Goal: Transaction & Acquisition: Purchase product/service

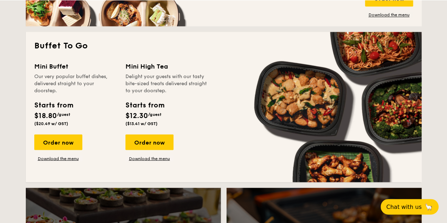
scroll to position [600, 0]
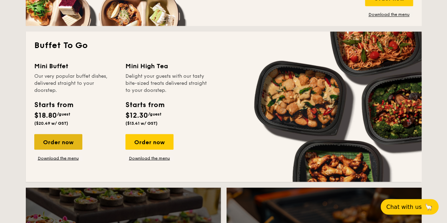
click at [71, 137] on div "Order now" at bounding box center [58, 142] width 48 height 16
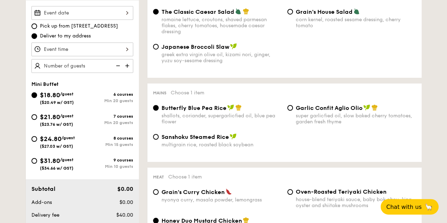
scroll to position [141, 0]
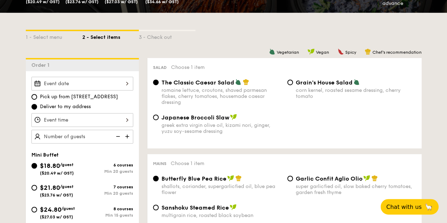
click at [123, 85] on div at bounding box center [82, 84] width 102 height 14
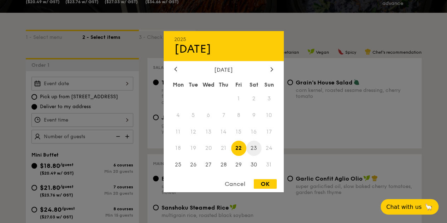
click at [255, 146] on span "23" at bounding box center [253, 148] width 15 height 15
click at [269, 182] on div "OK" at bounding box center [265, 184] width 23 height 10
type input "[DATE]"
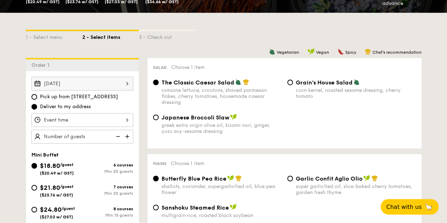
click at [122, 116] on div at bounding box center [82, 120] width 102 height 14
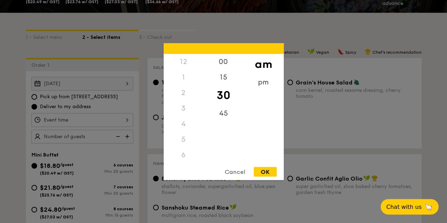
scroll to position [83, 0]
click at [260, 83] on div "pm" at bounding box center [263, 84] width 40 height 20
click at [183, 70] on div "6" at bounding box center [184, 74] width 40 height 20
click at [265, 173] on div "OK" at bounding box center [265, 172] width 23 height 10
type input "6:30PM"
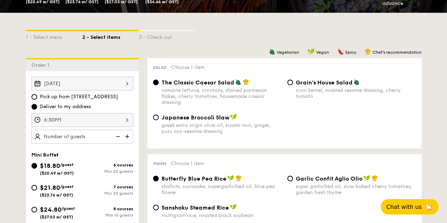
click at [126, 136] on img at bounding box center [128, 136] width 11 height 13
type input "20 guests"
click at [120, 136] on img at bounding box center [117, 136] width 11 height 13
click at [33, 209] on input "$24.80 /guest ($27.03 w/ GST) 8 courses Min 15 guests" at bounding box center [34, 210] width 6 height 6
radio input "true"
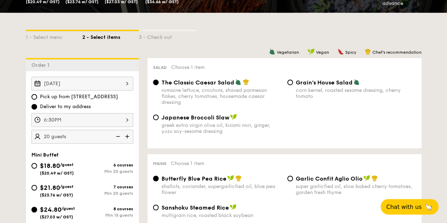
radio input "true"
radio input "false"
radio input "true"
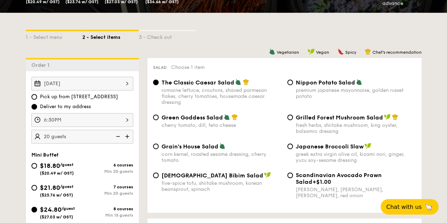
click at [118, 135] on img at bounding box center [117, 136] width 11 height 13
type input "15 guests"
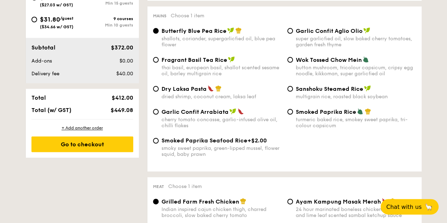
scroll to position [283, 0]
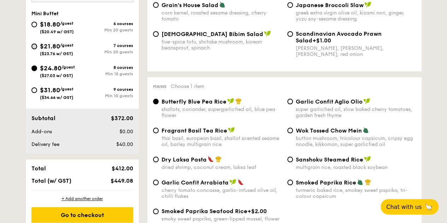
click at [36, 44] on input "$21.80 /guest ($23.76 w/ GST) 7 courses Min 20 guests" at bounding box center [34, 46] width 6 height 6
radio input "true"
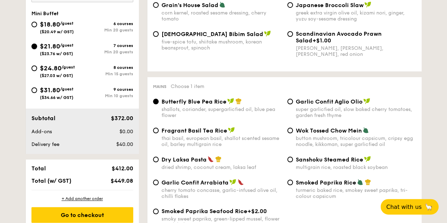
radio input "true"
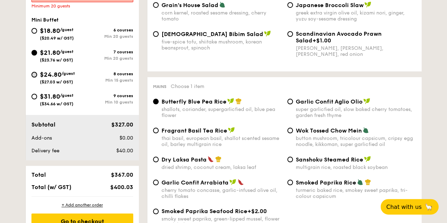
click at [33, 75] on input "$24.80 /guest ($27.03 w/ GST) 8 courses Min 15 guests" at bounding box center [34, 75] width 6 height 6
radio input "true"
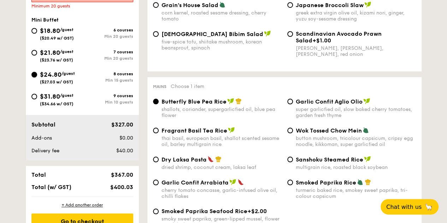
radio input "true"
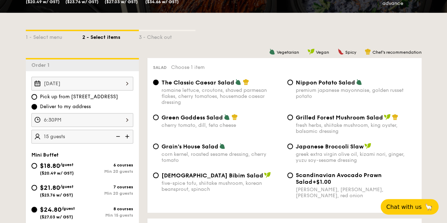
scroll to position [177, 0]
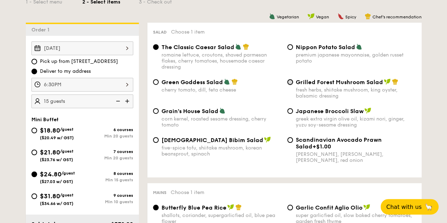
click at [290, 83] on input "Grilled Forest Mushroom Salad fresh herbs, shiitake mushroom, king oyster, bals…" at bounding box center [290, 82] width 6 height 6
radio input "true"
click at [159, 142] on div "Korean Bibim Salad five-spice tofu, shiitake mushroom, korean beansprout, spina…" at bounding box center [217, 146] width 134 height 20
click at [160, 141] on div "Korean Bibim Salad five-spice tofu, shiitake mushroom, korean beansprout, spina…" at bounding box center [217, 146] width 134 height 20
click at [156, 141] on input "Korean Bibim Salad five-spice tofu, shiitake mushroom, korean beansprout, spina…" at bounding box center [156, 140] width 6 height 6
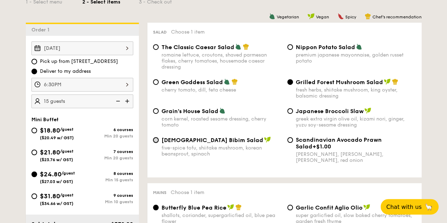
radio input "true"
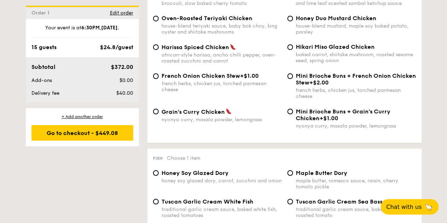
scroll to position [530, 0]
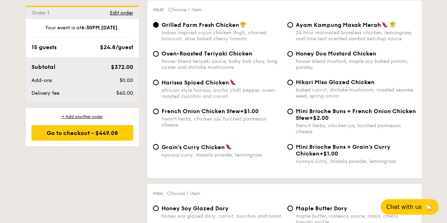
click at [155, 31] on div "Grilled Farm Fresh Chicken Indian inspired cajun chicken thigh, charred broccol…" at bounding box center [217, 31] width 134 height 20
click at [155, 28] on input "Grilled Farm Fresh Chicken Indian inspired cajun chicken thigh, charred broccol…" at bounding box center [156, 25] width 6 height 6
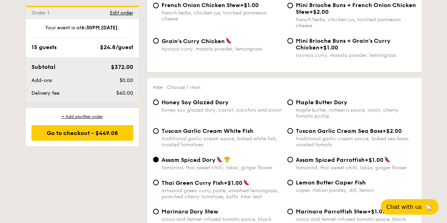
scroll to position [706, 0]
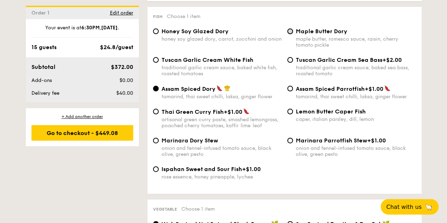
click at [289, 34] on input "Maple Butter Dory maple butter, romesco sauce, raisin, cherry tomato pickle" at bounding box center [290, 32] width 6 height 6
radio input "true"
click at [291, 114] on input "Lemon Butter Caper Fish caper, italian parsley, dill, lemon" at bounding box center [290, 112] width 6 height 6
radio input "true"
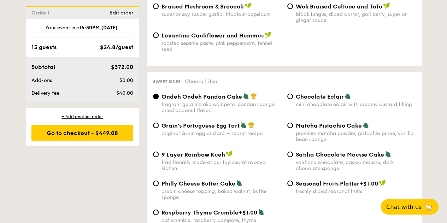
scroll to position [1024, 0]
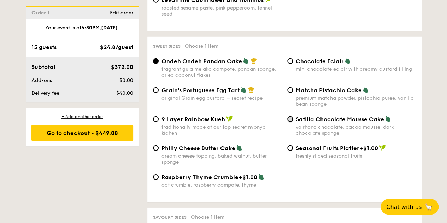
click at [291, 122] on input "Satilia Chocolate Mousse Cake valrhona chocolate, cacao mousse, dark chocolate …" at bounding box center [290, 119] width 6 height 6
radio input "true"
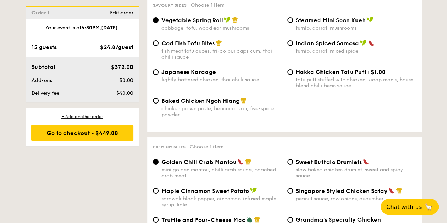
scroll to position [1201, 0]
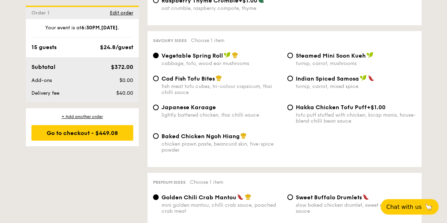
click at [191, 82] on span "Cod Fish Tofu Bites" at bounding box center [187, 78] width 53 height 7
click at [159, 81] on input "Cod Fish Tofu Bites fish meat tofu cubes, tri-colour capsicum, thai chilli sauce" at bounding box center [156, 79] width 6 height 6
radio input "true"
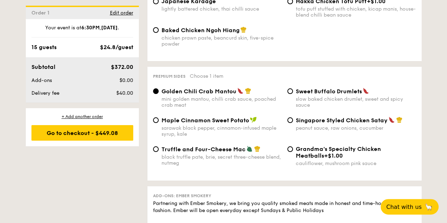
scroll to position [1342, 0]
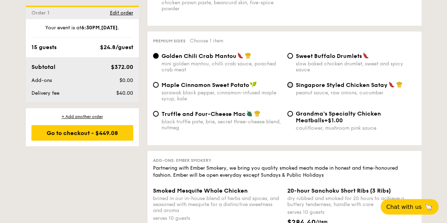
click at [292, 88] on input "Singapore Styled Chicken Satay peanut sauce, raw onions, cucumber" at bounding box center [290, 85] width 6 height 6
radio input "true"
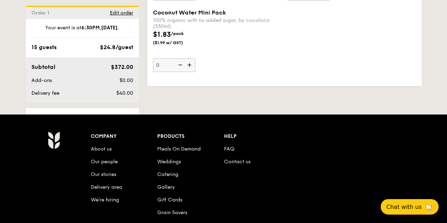
scroll to position [2119, 0]
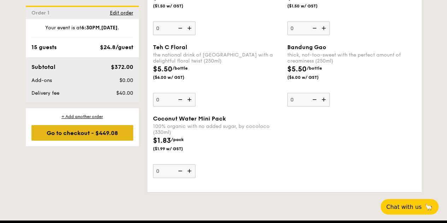
click at [92, 128] on div "Go to checkout - $449.08" at bounding box center [82, 133] width 102 height 16
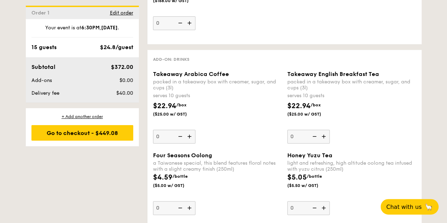
scroll to position [1519, 0]
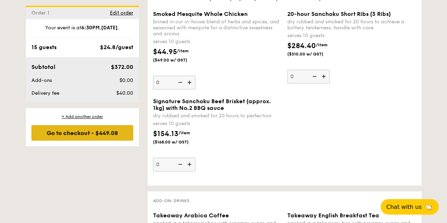
click at [119, 135] on div "Go to checkout - $449.08" at bounding box center [82, 133] width 102 height 16
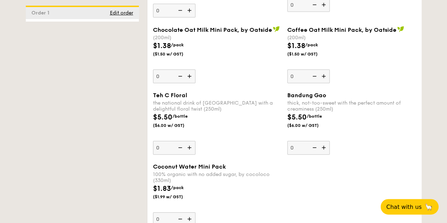
scroll to position [2036, 0]
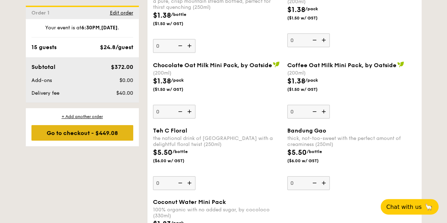
click at [83, 134] on div "Go to checkout - $449.08" at bounding box center [82, 133] width 102 height 16
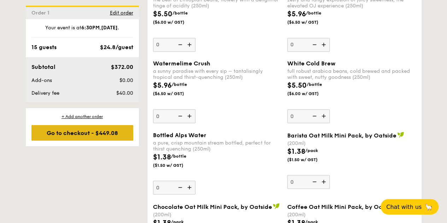
click at [92, 130] on div "Go to checkout - $449.08" at bounding box center [82, 133] width 102 height 16
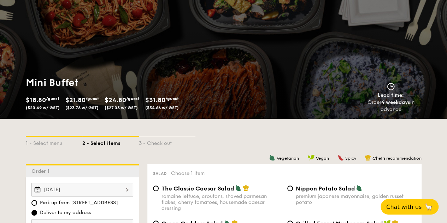
scroll to position [71, 0]
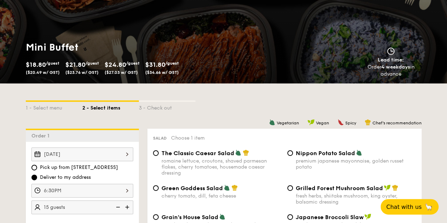
click at [157, 108] on div "3 - Check out" at bounding box center [167, 107] width 57 height 10
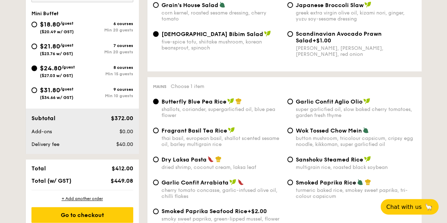
scroll to position [318, 0]
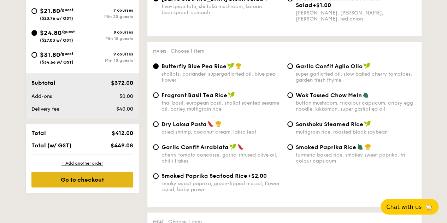
click at [105, 175] on div "Go to checkout" at bounding box center [82, 180] width 102 height 16
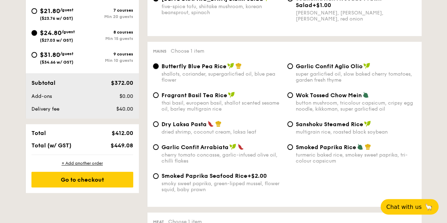
click at [157, 67] on input "Butterfly Blue Pea Rice shallots, coriander, supergarlicfied oil, blue pea flow…" at bounding box center [156, 66] width 6 height 6
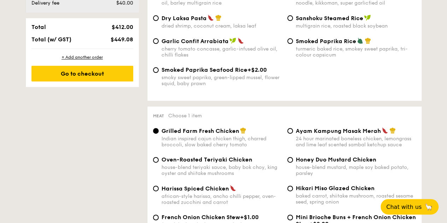
scroll to position [495, 0]
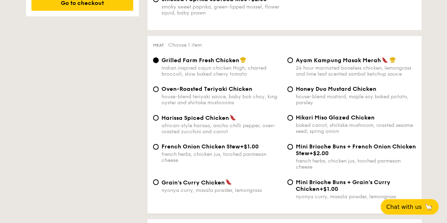
click at [156, 63] on input "Grilled Farm Fresh Chicken Indian inspired cajun chicken thigh, charred broccol…" at bounding box center [156, 60] width 6 height 6
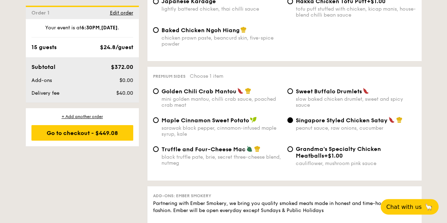
scroll to position [1484, 0]
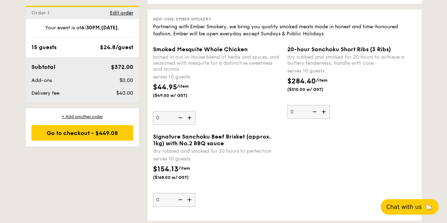
click at [184, 124] on img at bounding box center [179, 117] width 11 height 13
click at [184, 125] on input "0" at bounding box center [174, 118] width 42 height 14
click at [184, 124] on img at bounding box center [179, 117] width 11 height 13
click at [184, 125] on input "0" at bounding box center [174, 118] width 42 height 14
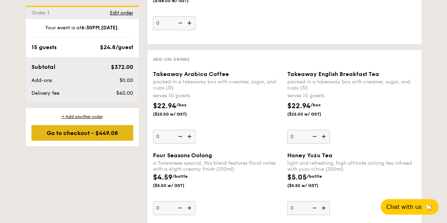
click at [122, 134] on div "Go to checkout - $449.08" at bounding box center [82, 133] width 102 height 16
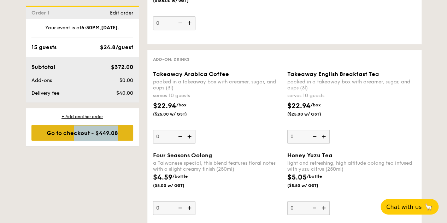
click at [122, 134] on div "Go to checkout - $449.08" at bounding box center [82, 133] width 102 height 16
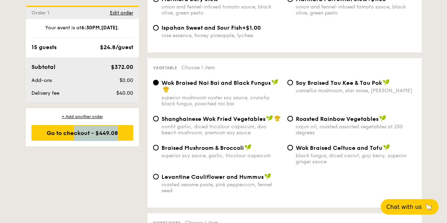
scroll to position [989, 0]
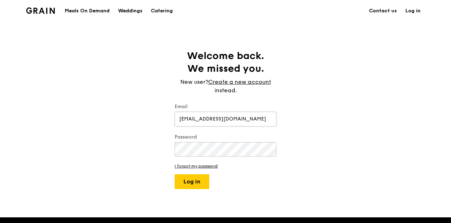
type input "bngky83@gmail.com"
click at [174, 174] on button "Log in" at bounding box center [191, 181] width 35 height 15
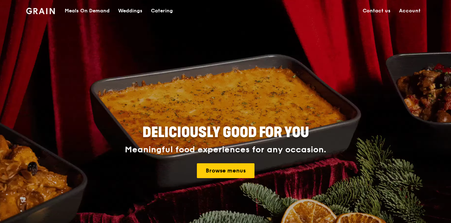
click at [163, 12] on div "Catering" at bounding box center [162, 10] width 22 height 21
